Goal: Find specific page/section: Find specific page/section

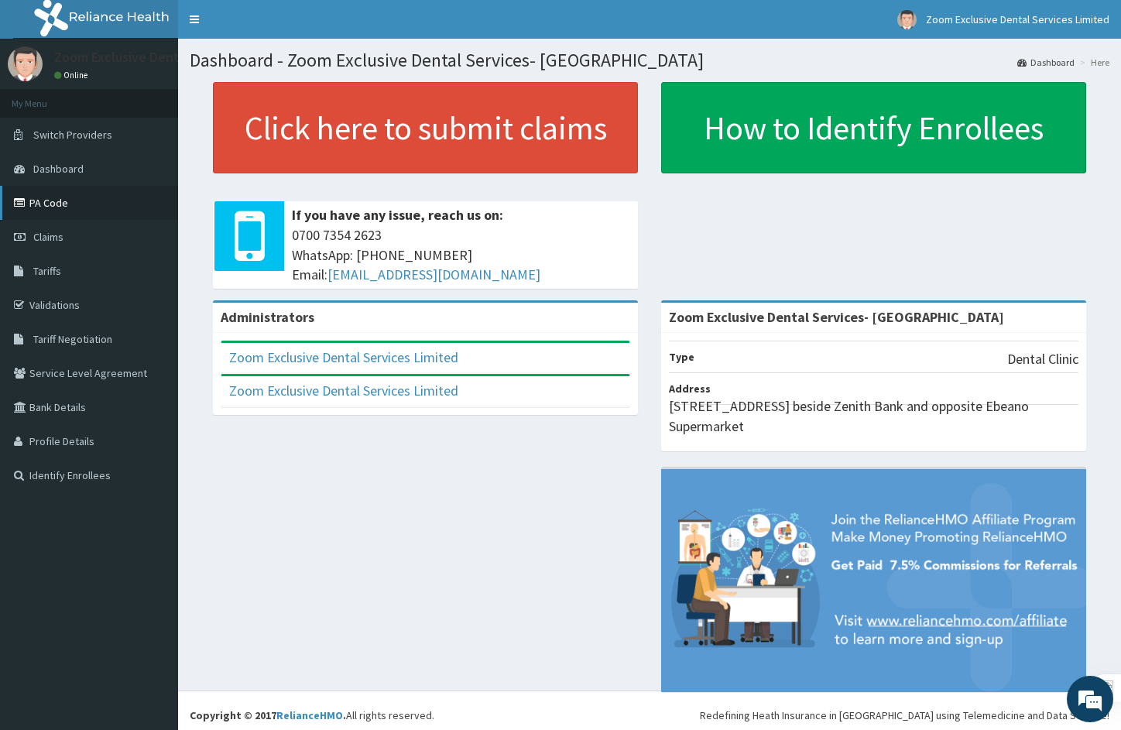
click at [48, 206] on link "PA Code" at bounding box center [89, 203] width 178 height 34
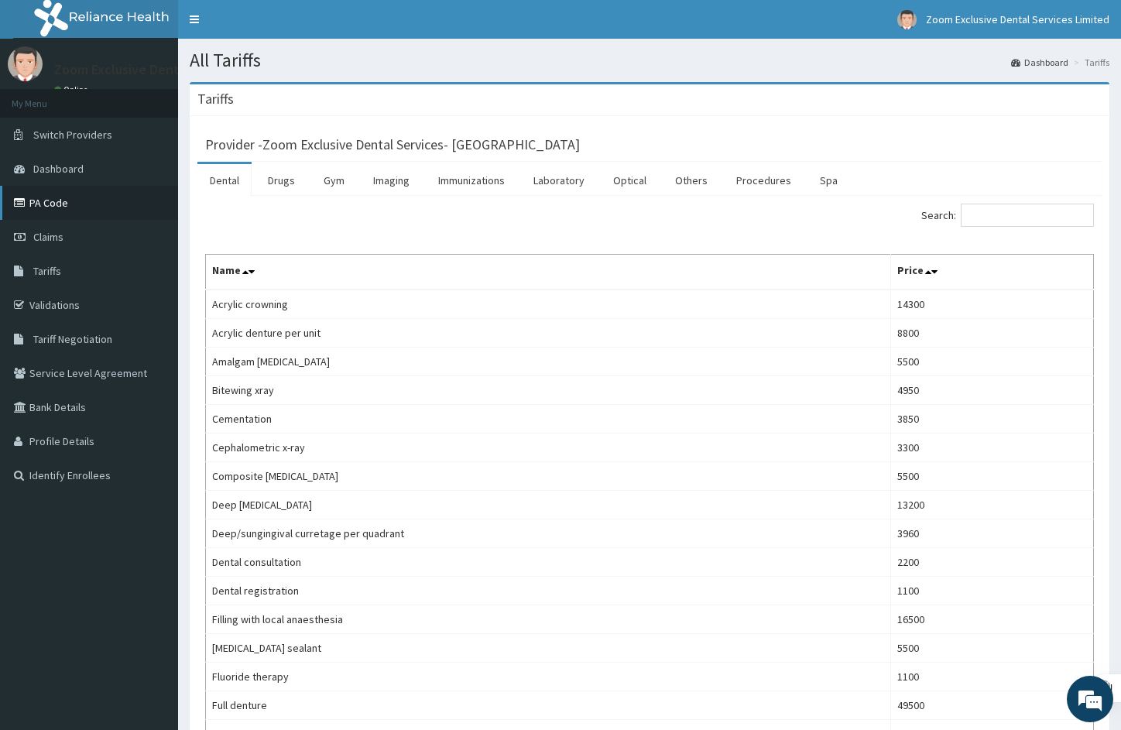
click at [43, 204] on link "PA Code" at bounding box center [89, 203] width 178 height 34
